Goal: Book appointment/travel/reservation

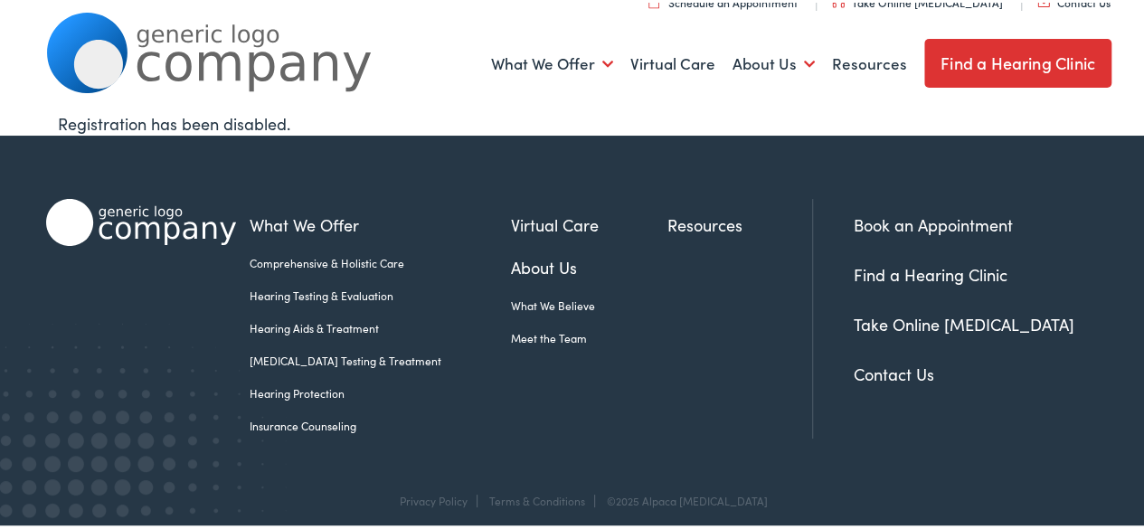
scroll to position [47, 0]
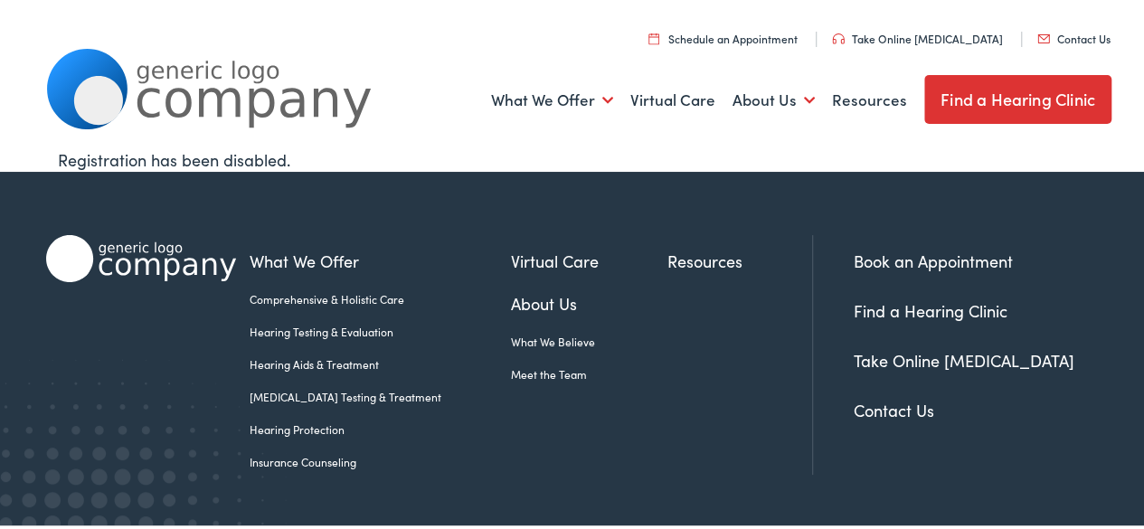
click at [728, 37] on link "Schedule an Appointment" at bounding box center [722, 35] width 149 height 15
